Goal: Find specific page/section: Find specific page/section

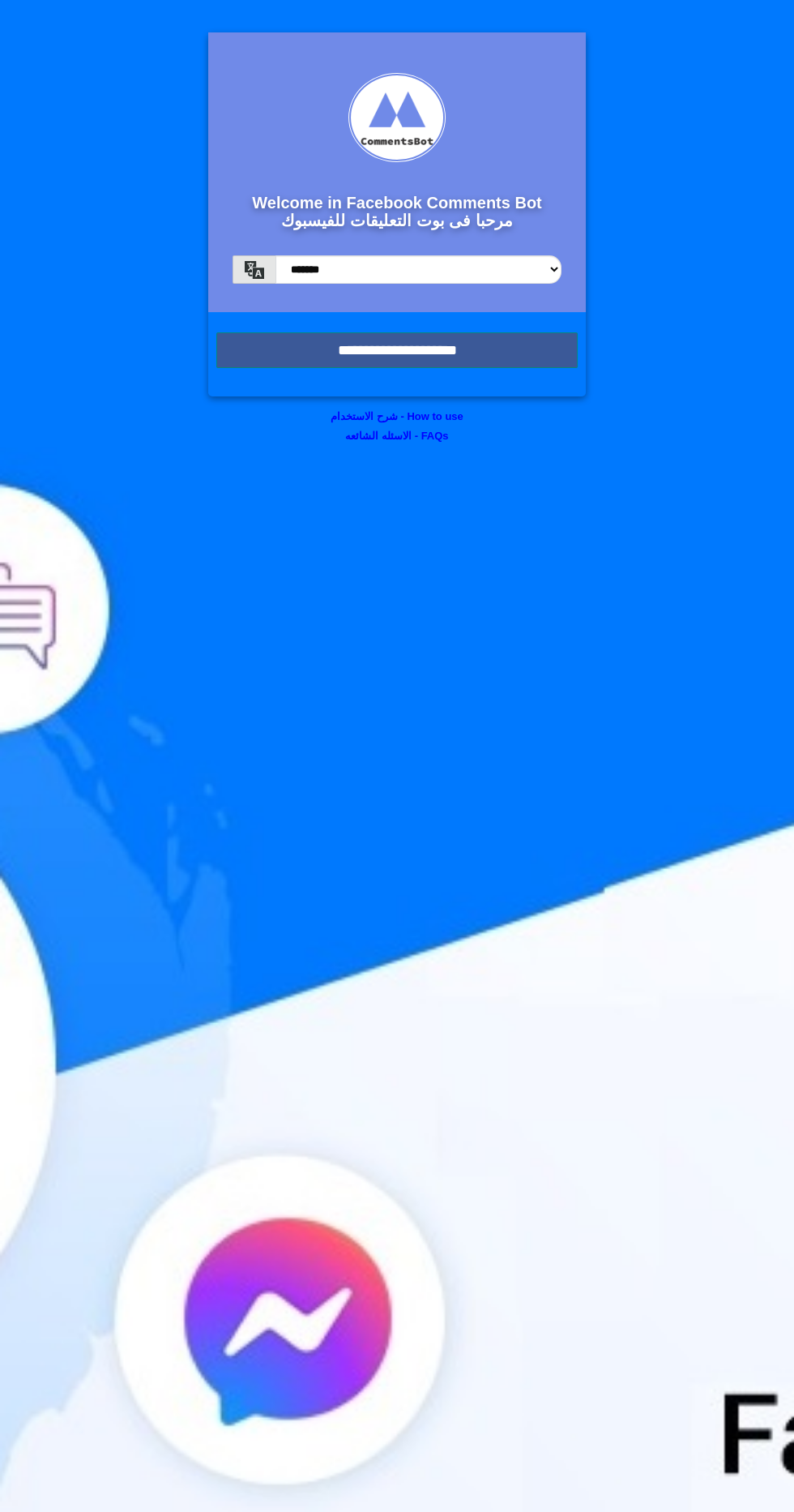
click at [539, 366] on input "**********" at bounding box center [397, 350] width 362 height 36
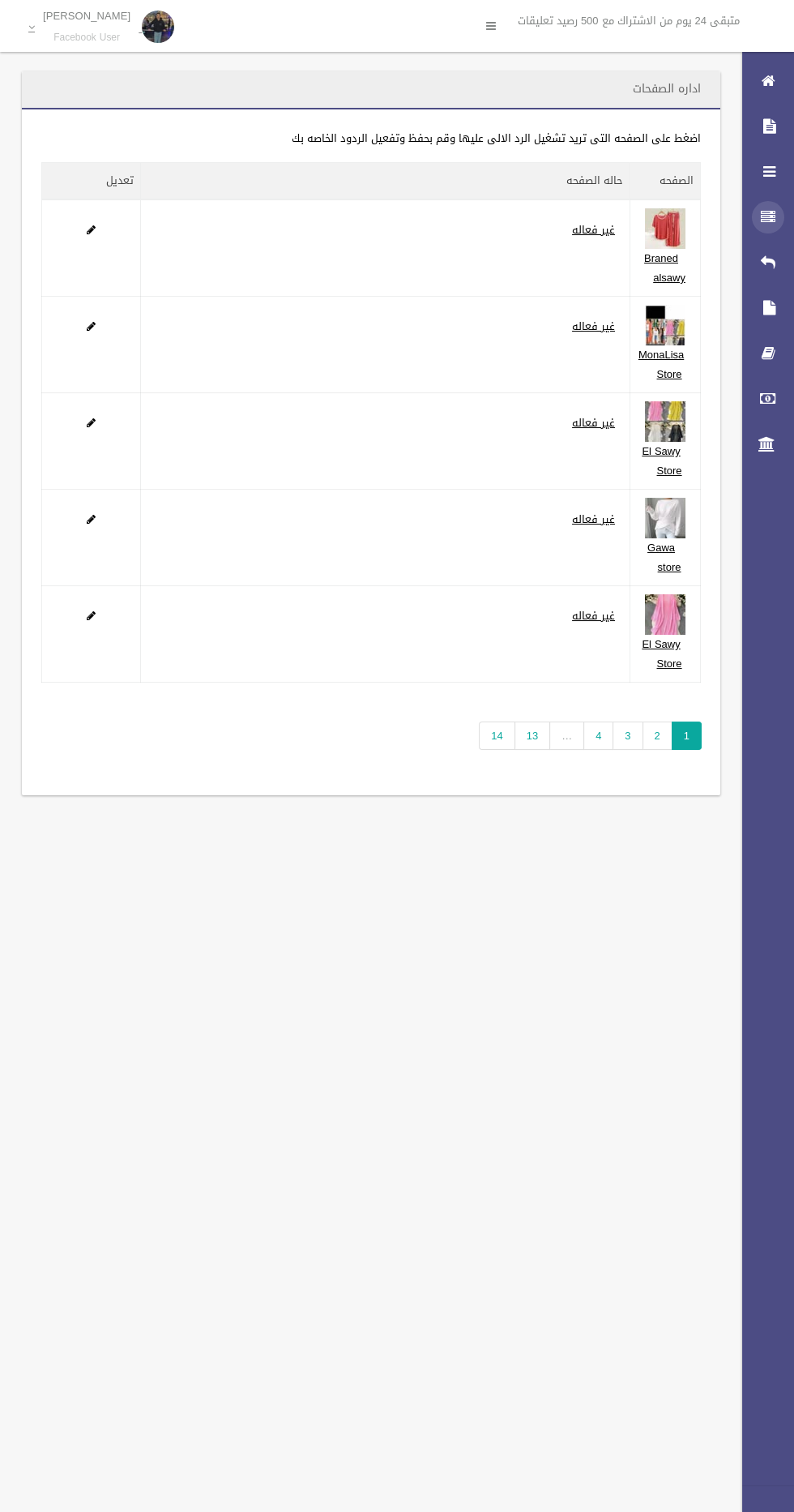
click at [769, 209] on icon at bounding box center [768, 217] width 14 height 32
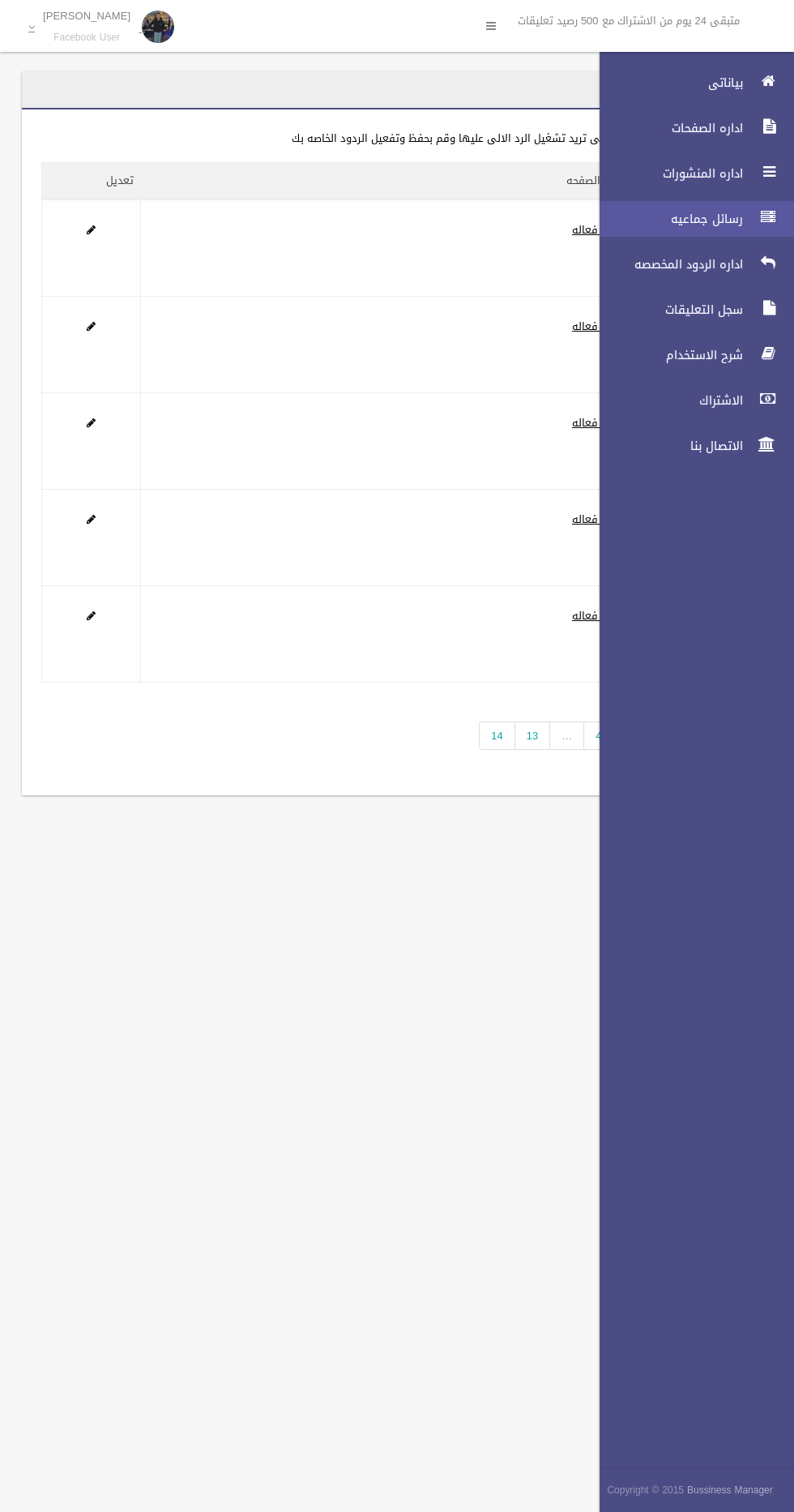
click at [699, 219] on span "رسائل جماعيه" at bounding box center [667, 218] width 162 height 16
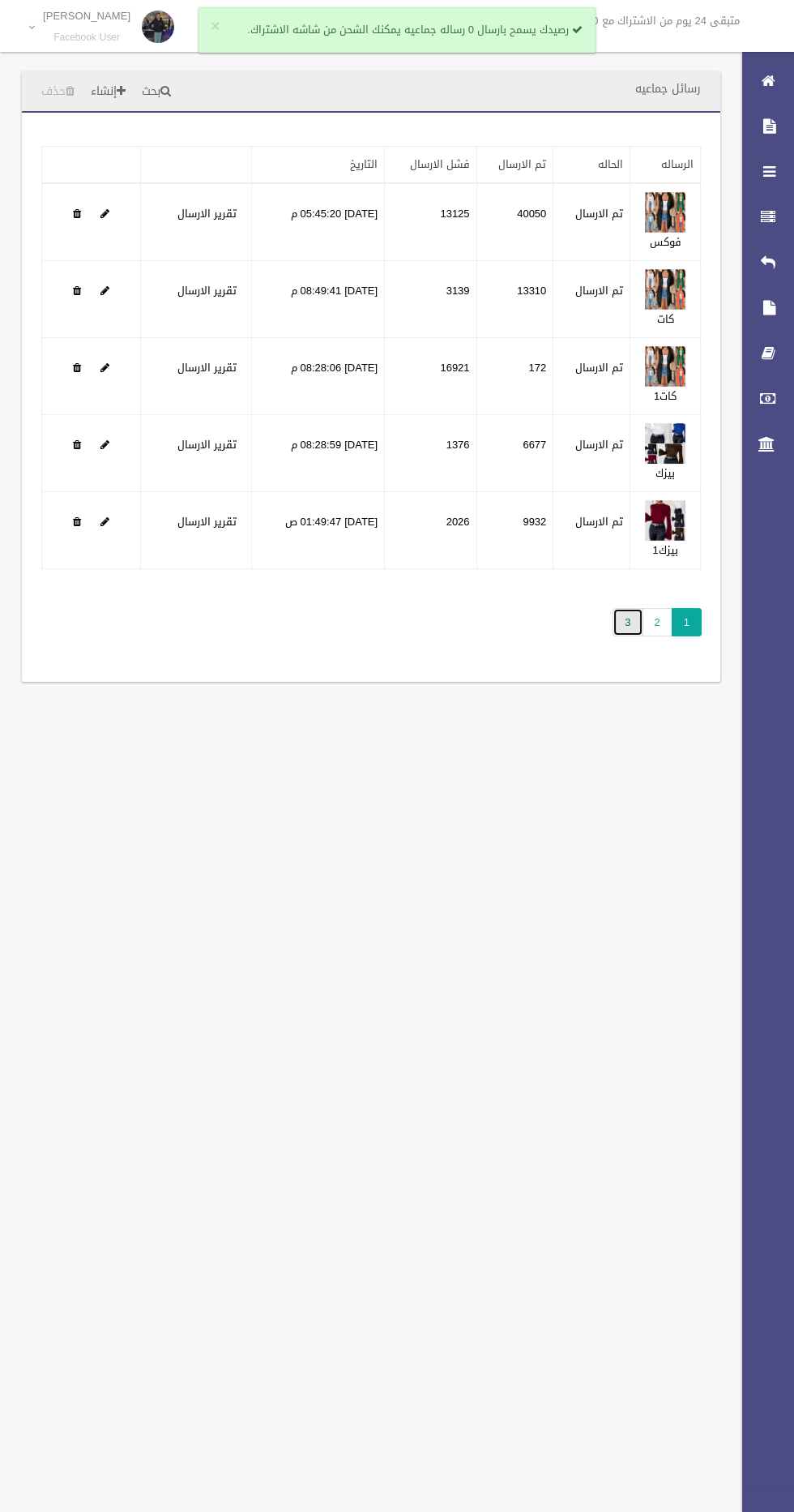
click at [623, 632] on link "3" at bounding box center [628, 622] width 30 height 28
